Goal: Find specific page/section: Find specific page/section

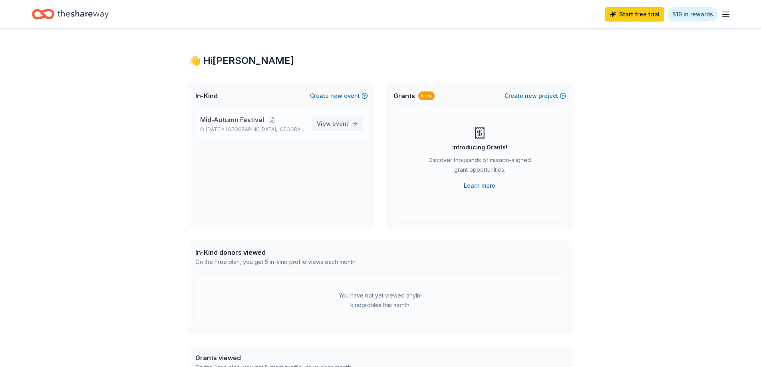
click at [335, 121] on span "event" at bounding box center [340, 123] width 16 height 7
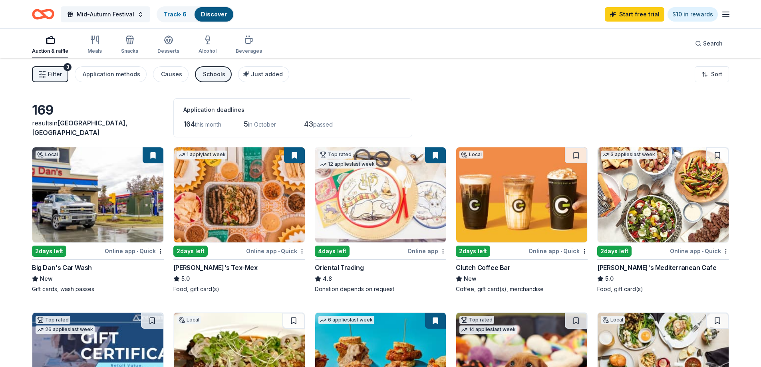
click at [45, 75] on icon "button" at bounding box center [42, 74] width 8 height 8
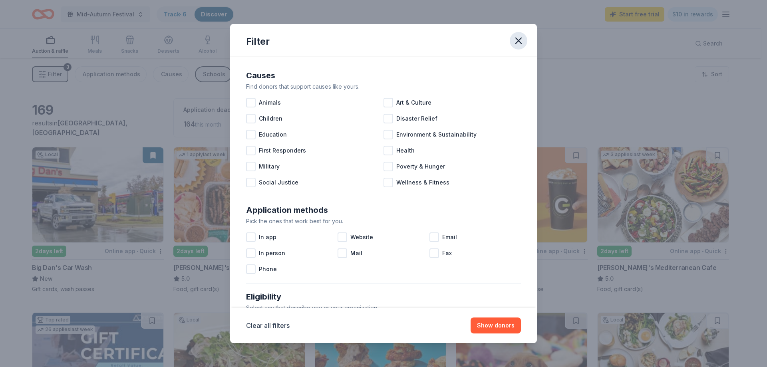
click at [516, 38] on icon "button" at bounding box center [519, 41] width 6 height 6
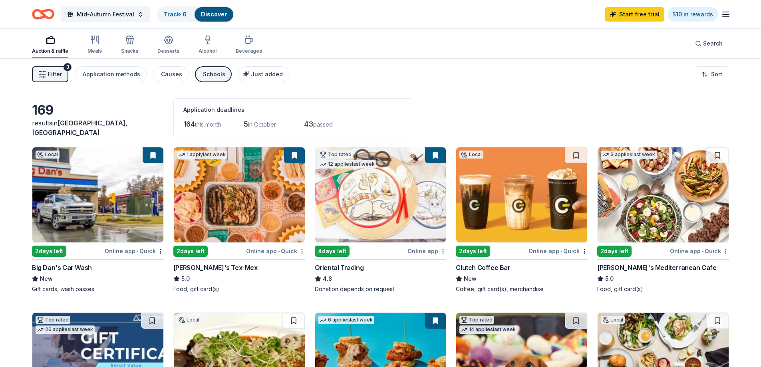
click at [350, 226] on img at bounding box center [380, 194] width 131 height 95
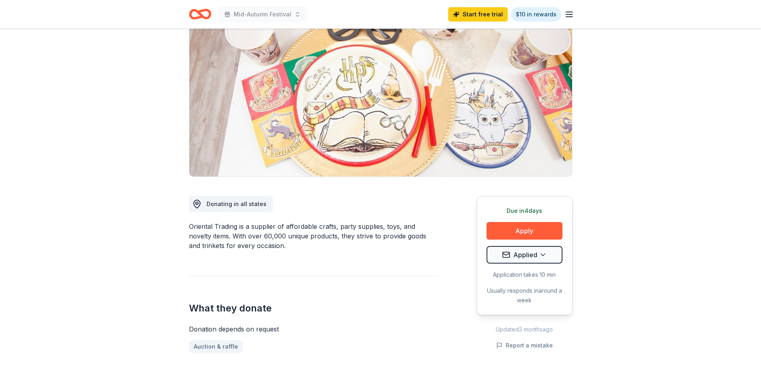
scroll to position [80, 0]
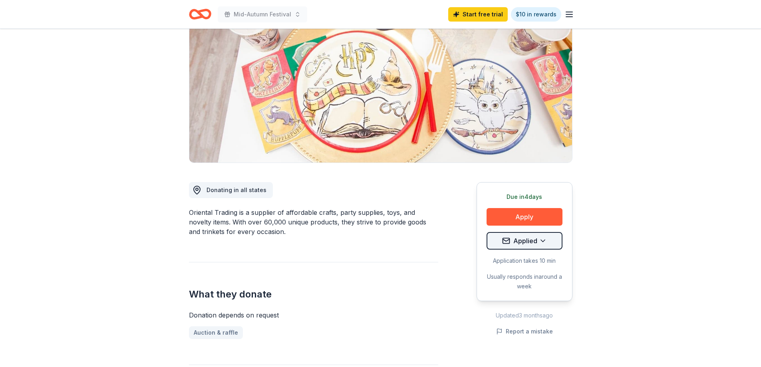
click at [539, 242] on html "Mid-Autumn Festival Start free trial $10 in rewards Due [DATE] Share Oriental T…" at bounding box center [380, 103] width 761 height 367
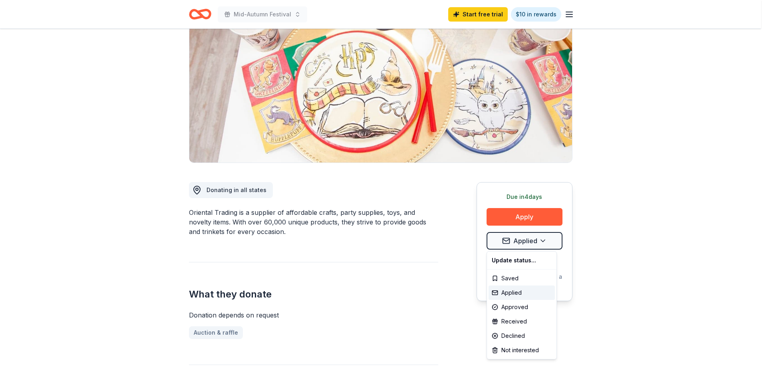
click at [627, 234] on html "Mid-Autumn Festival Start free trial $10 in rewards Due [DATE] Share Oriental T…" at bounding box center [383, 103] width 767 height 367
